Goal: Complete application form

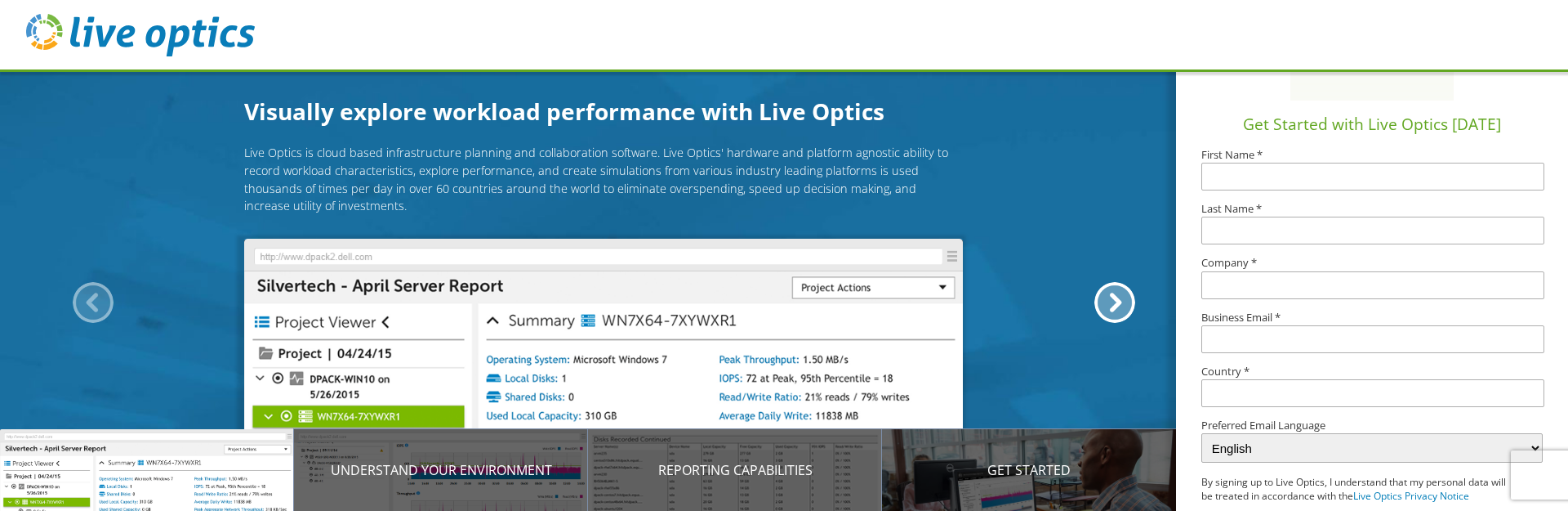
scroll to position [163, 0]
click at [781, 174] on input "text" at bounding box center [1372, 172] width 343 height 28
type input "[PERSON_NAME]"
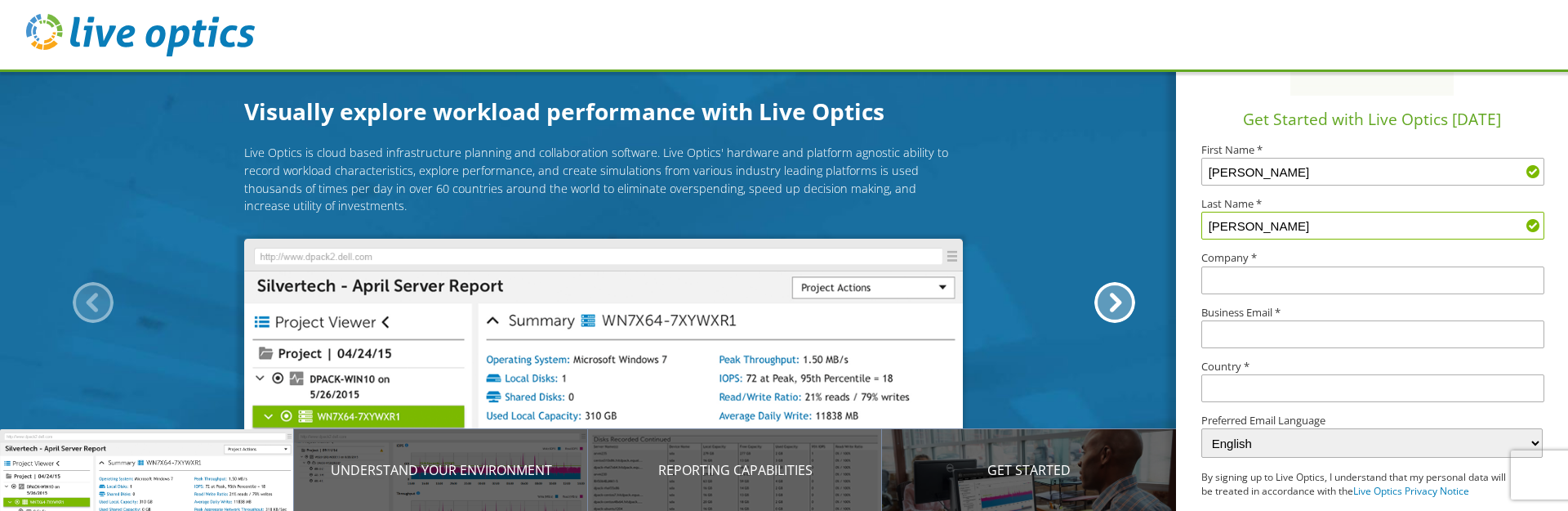
type input "gadson"
type input "LSNJ"
type input "egadson@lsnj.org"
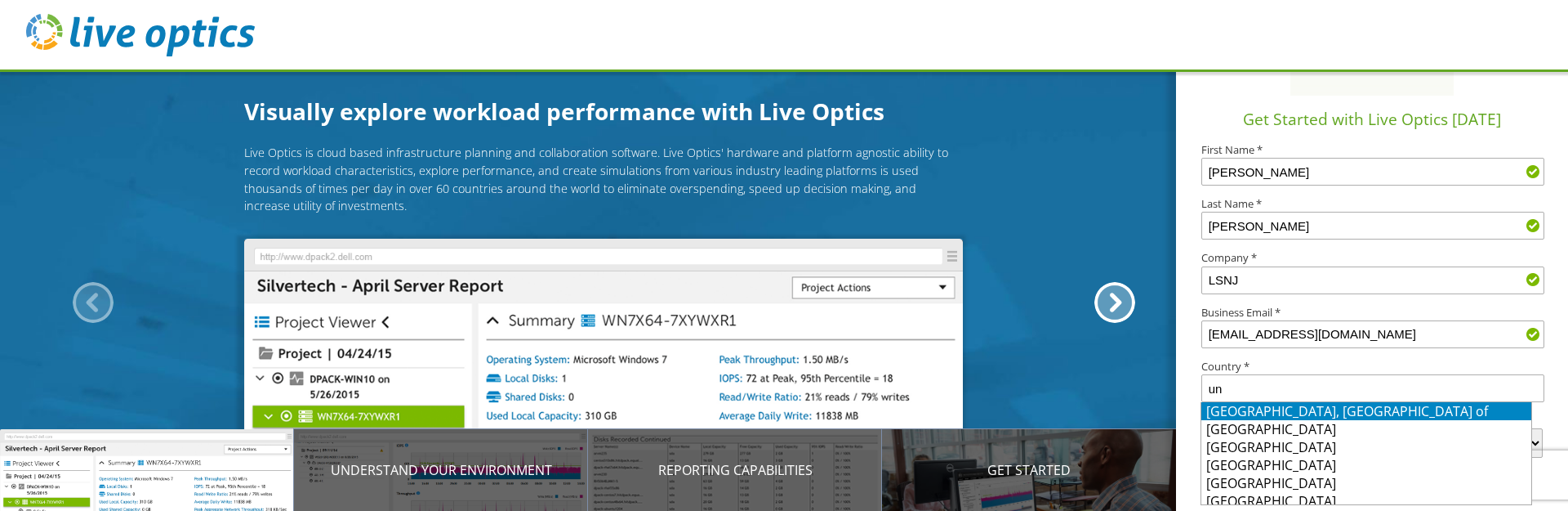
scroll to position [5, 0]
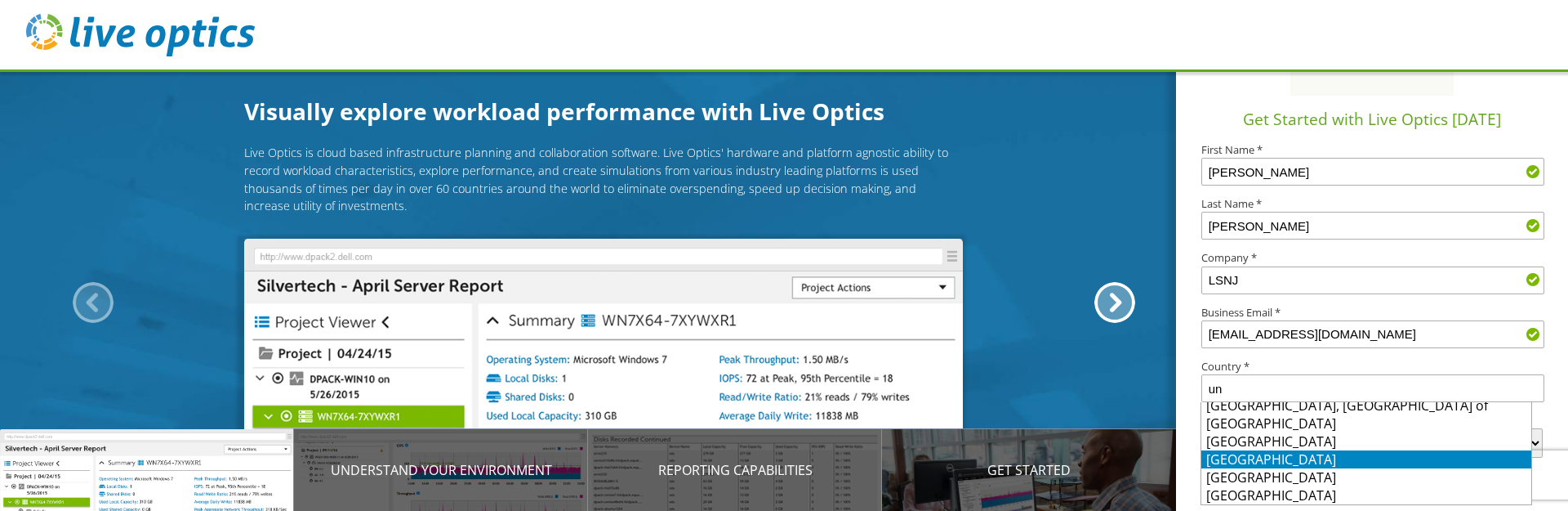
click at [781, 464] on li "United States" at bounding box center [1366, 459] width 330 height 18
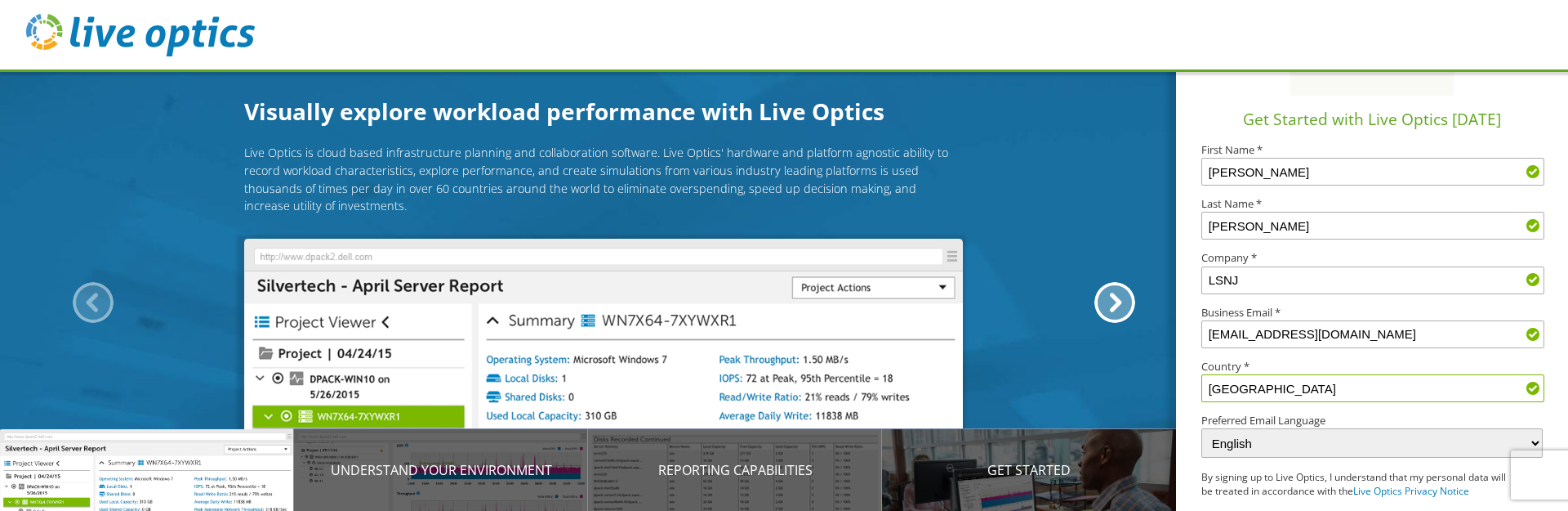
scroll to position [233, 0]
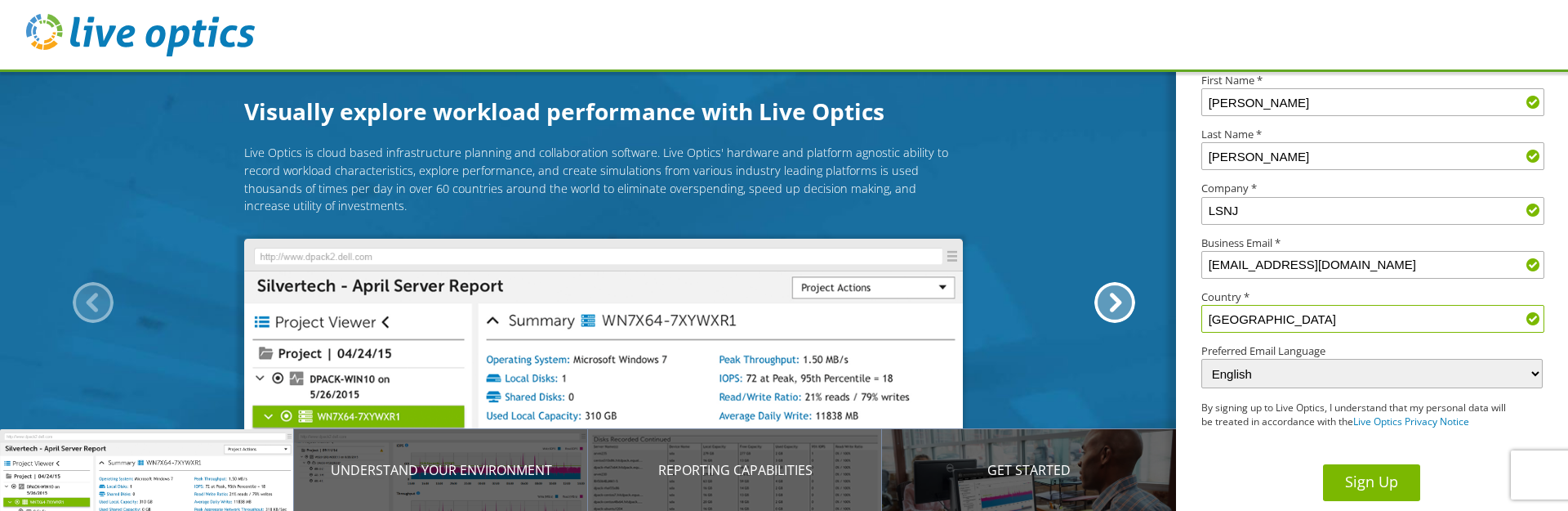
type input "United States"
click at [781, 485] on button "Sign Up" at bounding box center [1372, 483] width 97 height 37
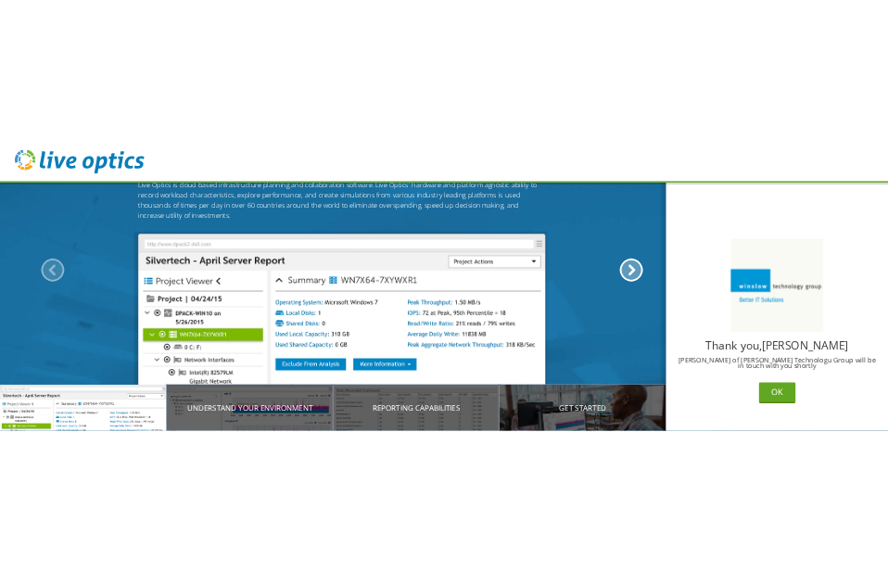
scroll to position [159, 0]
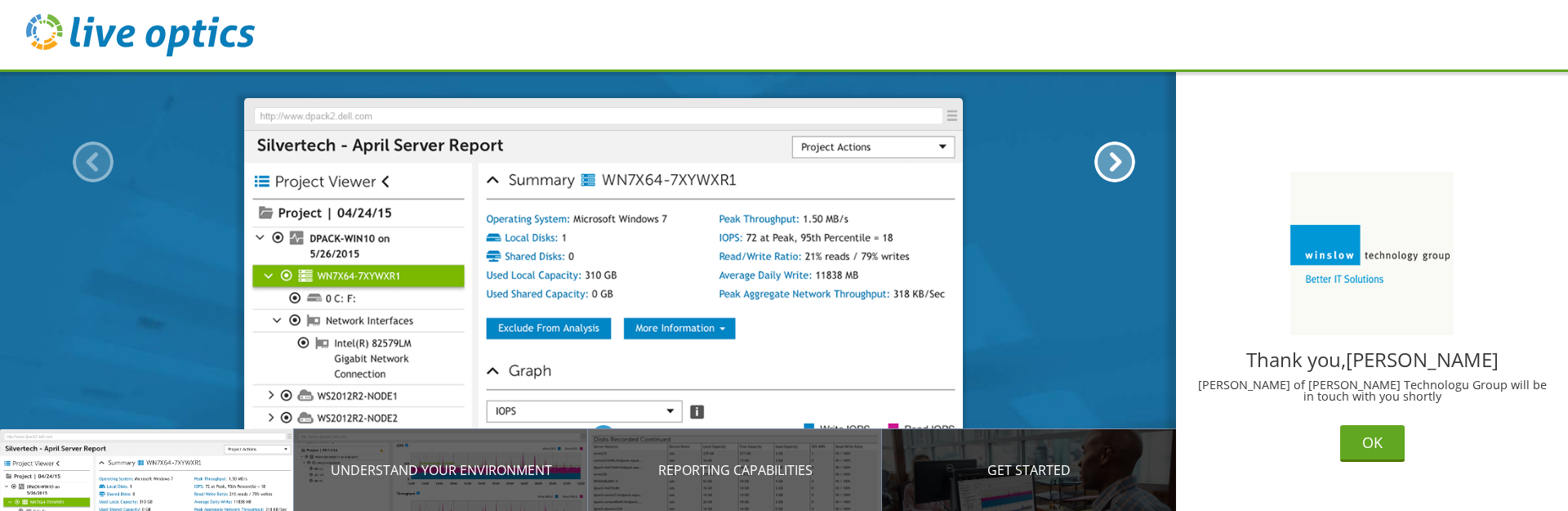
click at [1039, 488] on div "Get Started" at bounding box center [1029, 470] width 294 height 82
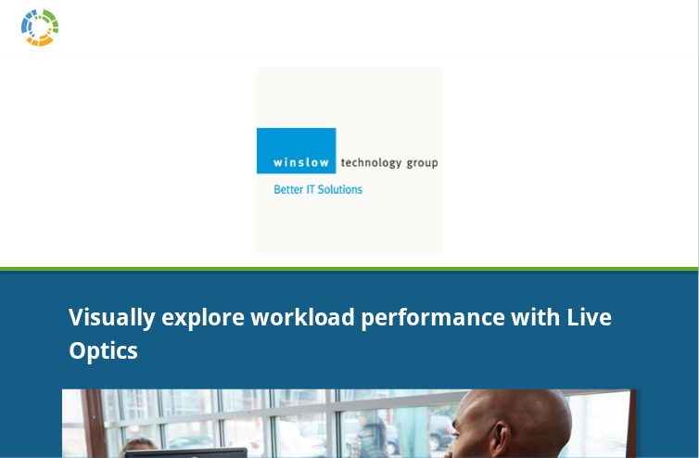
scroll to position [0, 0]
